Goal: Information Seeking & Learning: Learn about a topic

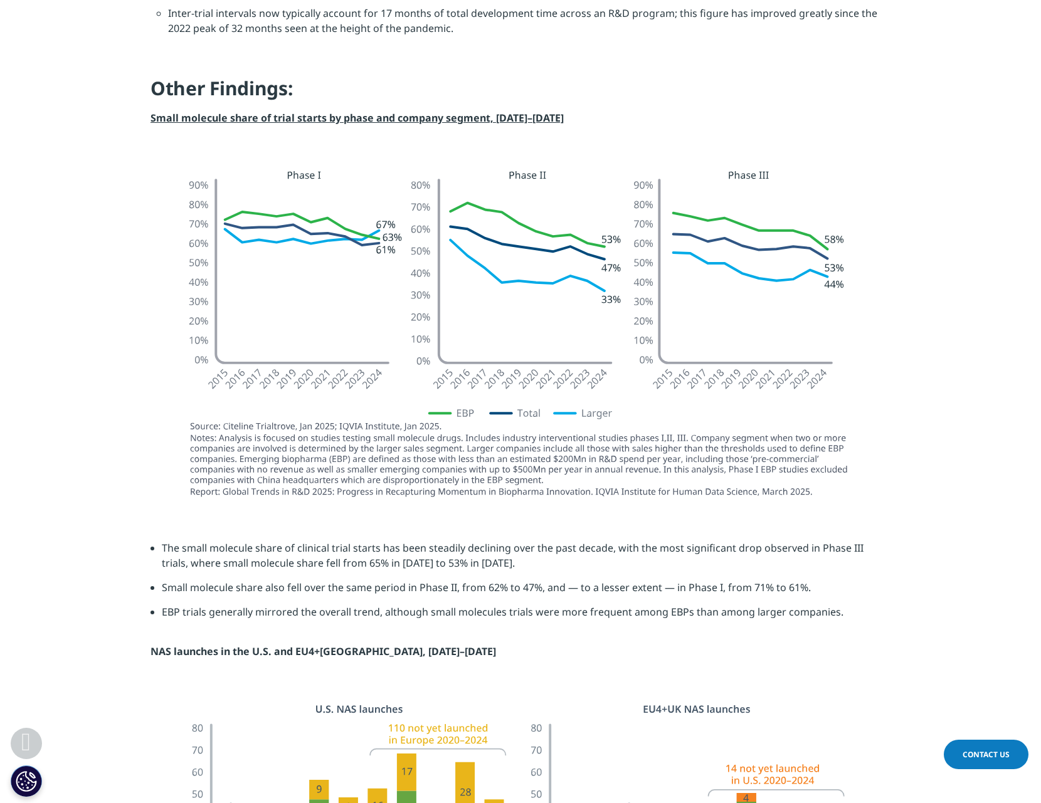
scroll to position [1693, 0]
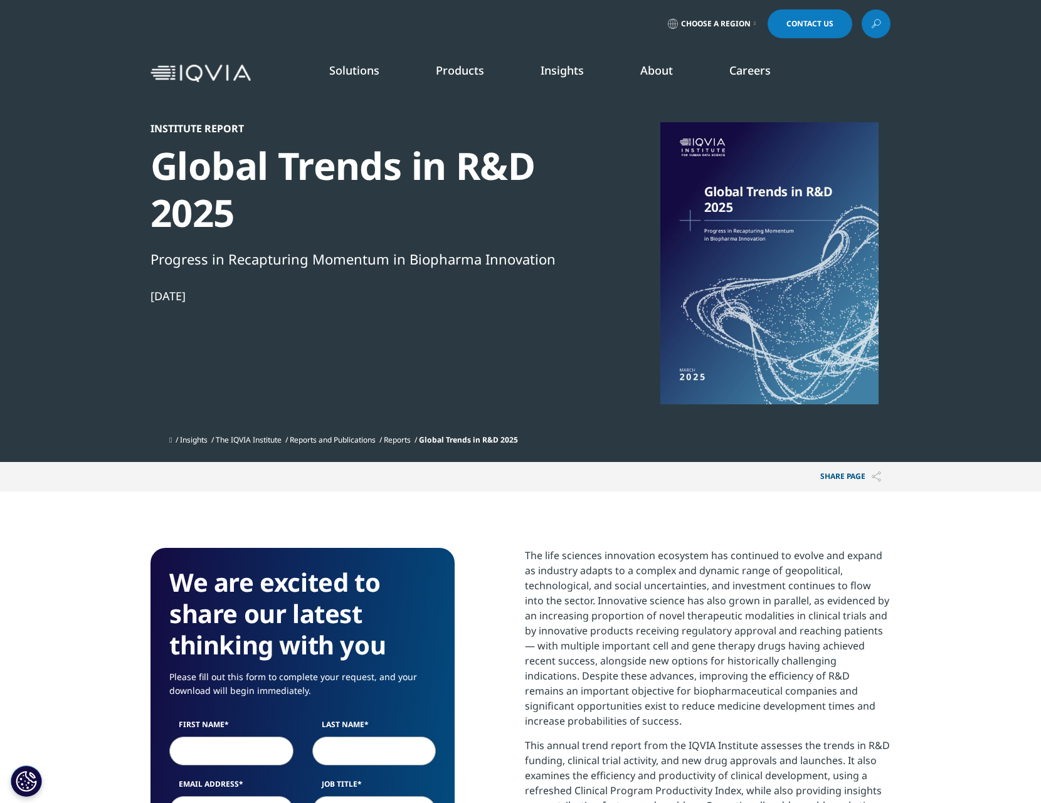
drag, startPoint x: 143, startPoint y: 621, endPoint x: 169, endPoint y: 327, distance: 295.2
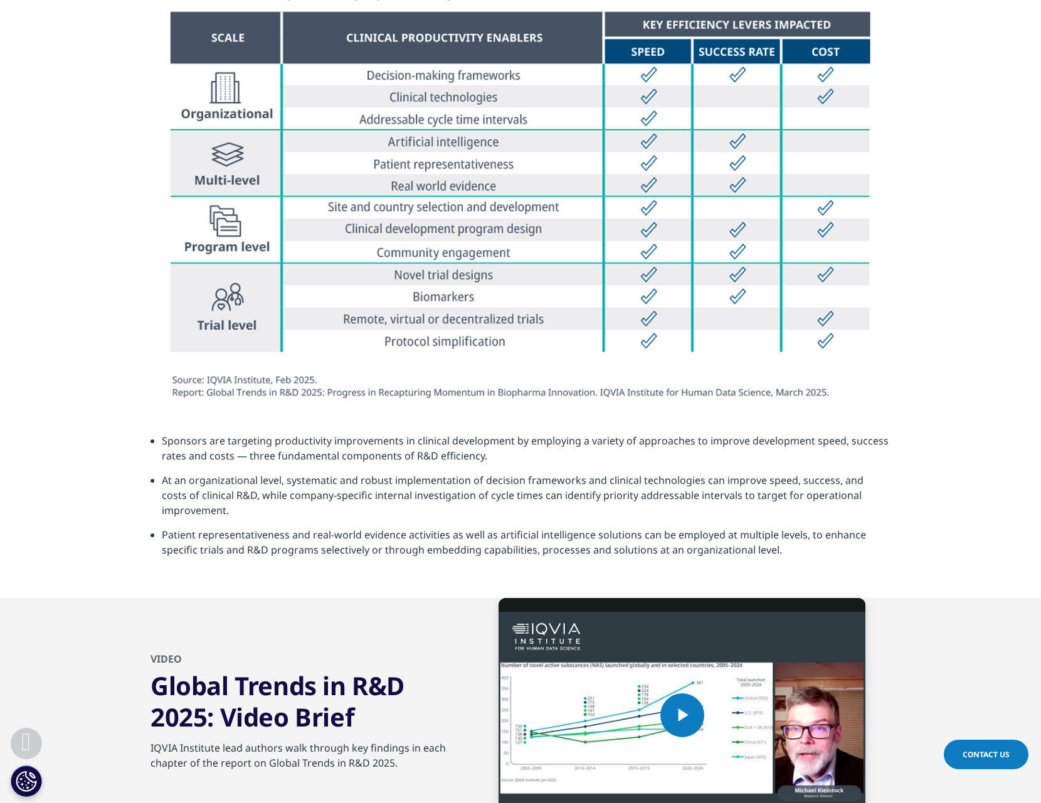
scroll to position [4325, 0]
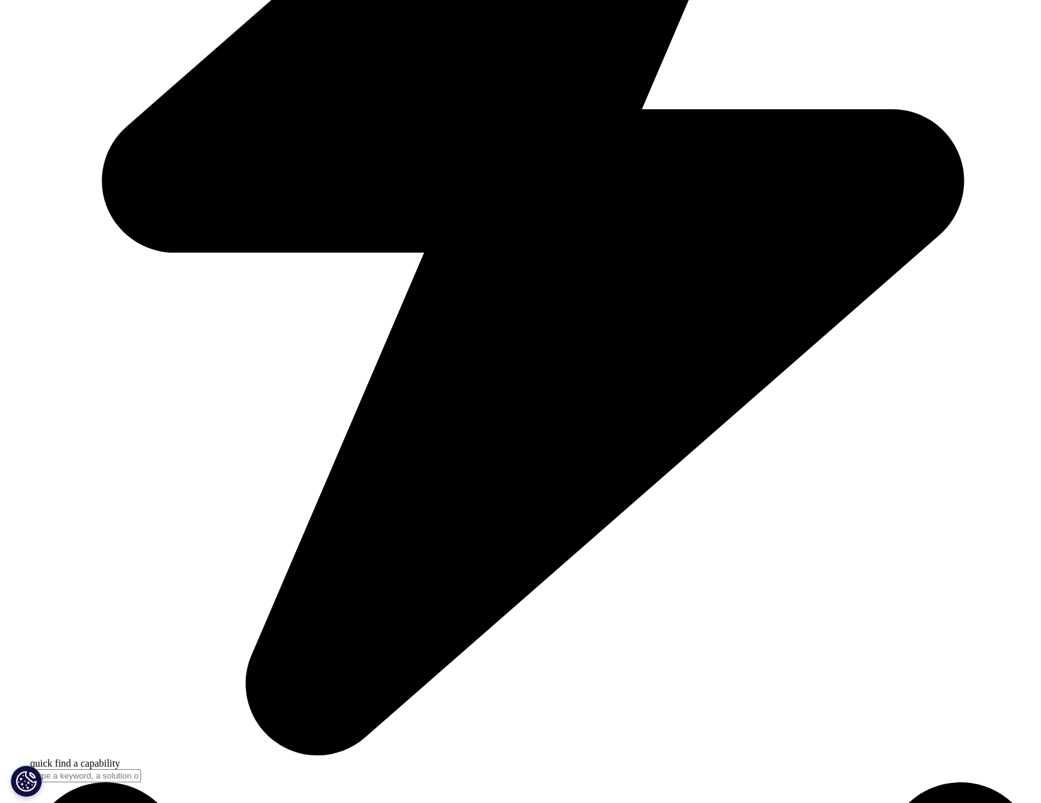
scroll to position [4063, 0]
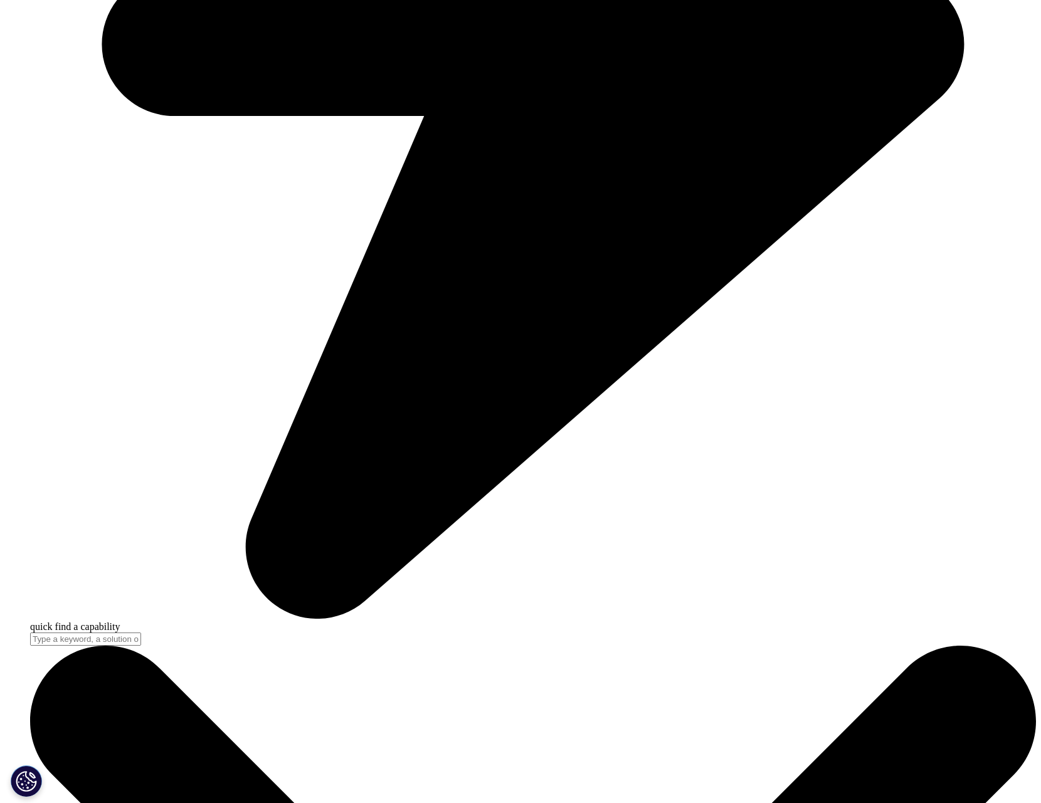
scroll to position [4325, 0]
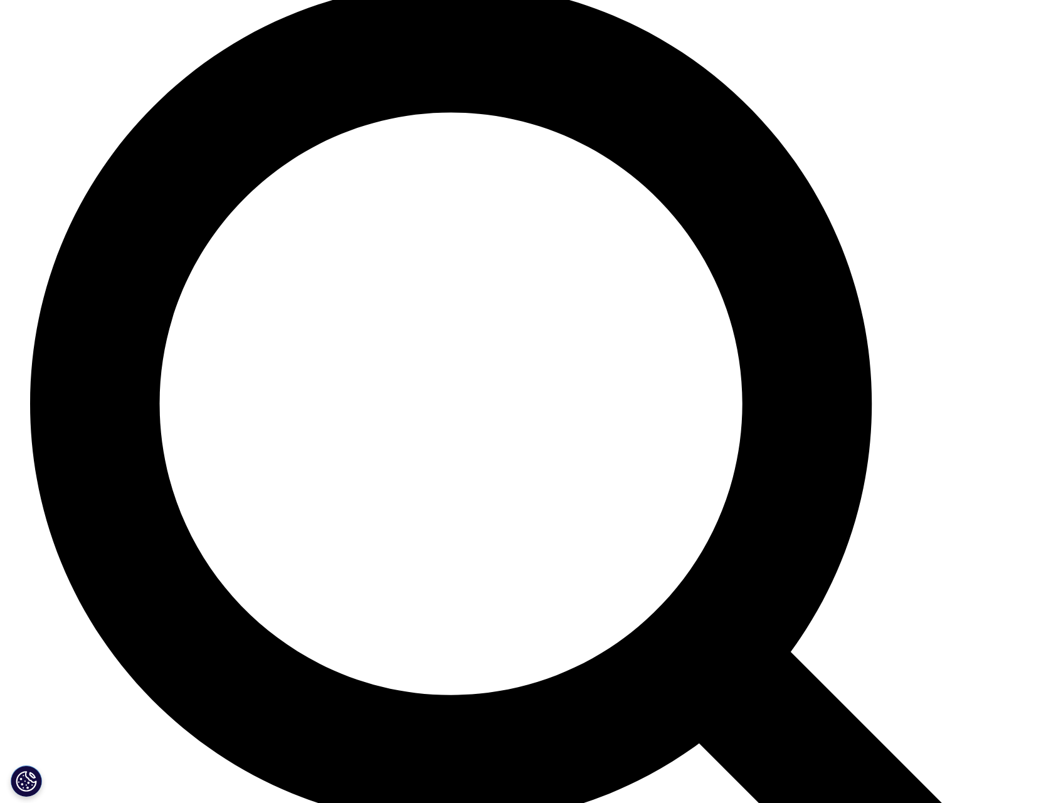
scroll to position [2507, 0]
